Goal: Task Accomplishment & Management: Manage account settings

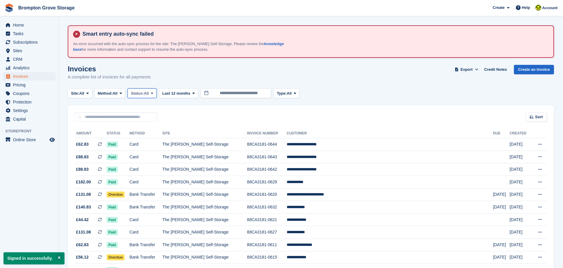
click at [153, 91] on icon at bounding box center [152, 93] width 2 height 4
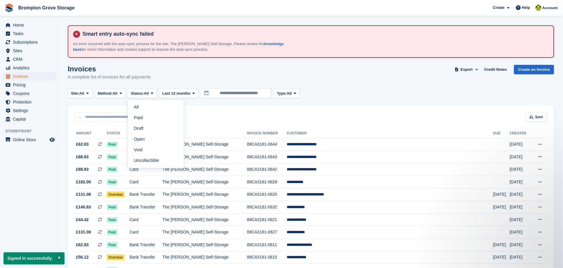
click at [142, 139] on link "Open" at bounding box center [155, 139] width 51 height 11
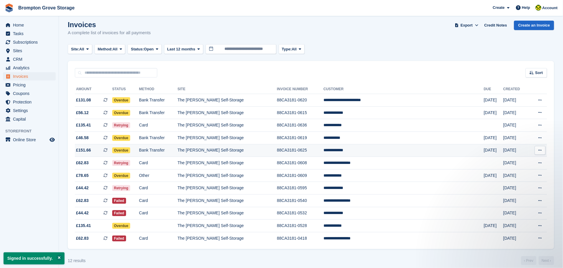
scroll to position [53, 0]
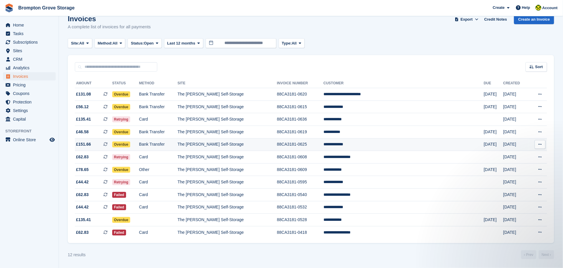
click at [130, 141] on span "Overdue" at bounding box center [121, 144] width 18 height 6
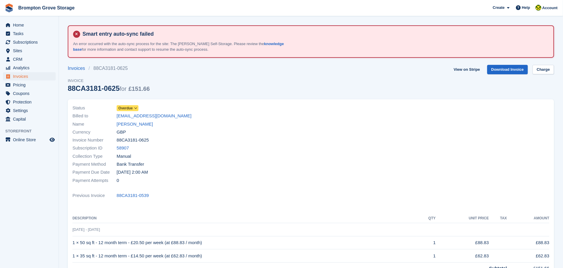
click at [134, 108] on icon at bounding box center [135, 108] width 3 height 4
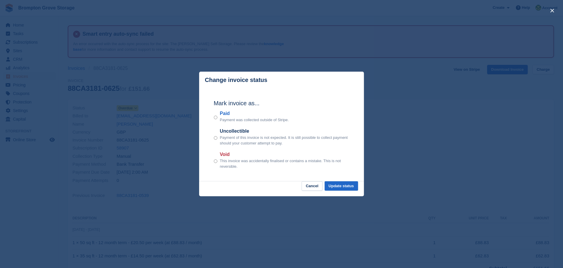
click at [216, 115] on div "Mark invoice as... Paid Payment was collected outside of Stripe. Uncollectible …" at bounding box center [281, 134] width 147 height 93
drag, startPoint x: 350, startPoint y: 191, endPoint x: 347, endPoint y: 188, distance: 3.7
click at [349, 190] on button "Update status" at bounding box center [342, 186] width 34 height 10
